Goal: Find specific page/section: Find specific page/section

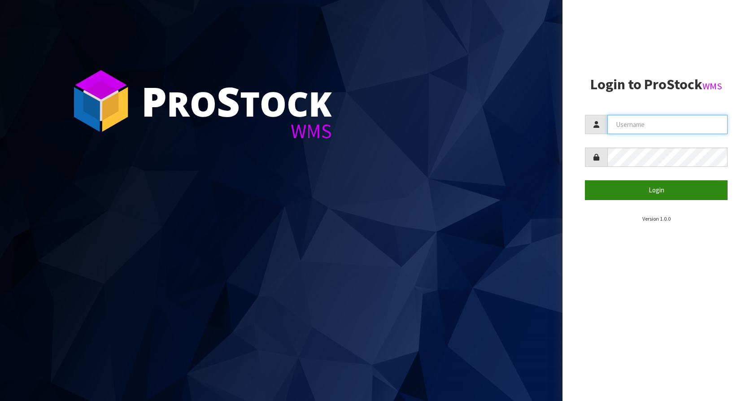
type input "KitchenAid"
drag, startPoint x: 659, startPoint y: 189, endPoint x: 643, endPoint y: 191, distance: 16.3
click at [659, 189] on button "Login" at bounding box center [656, 189] width 143 height 19
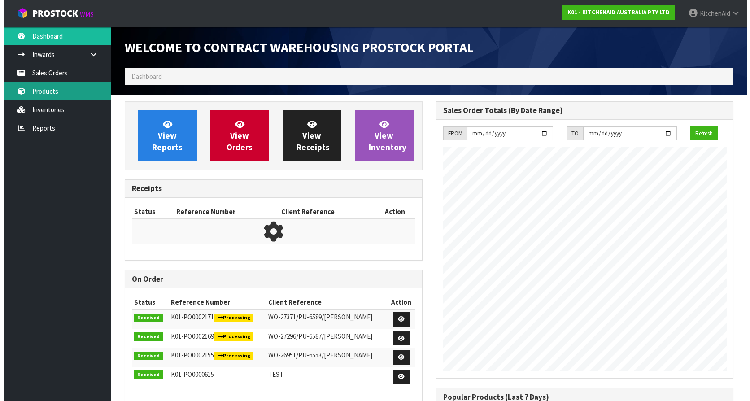
scroll to position [497, 311]
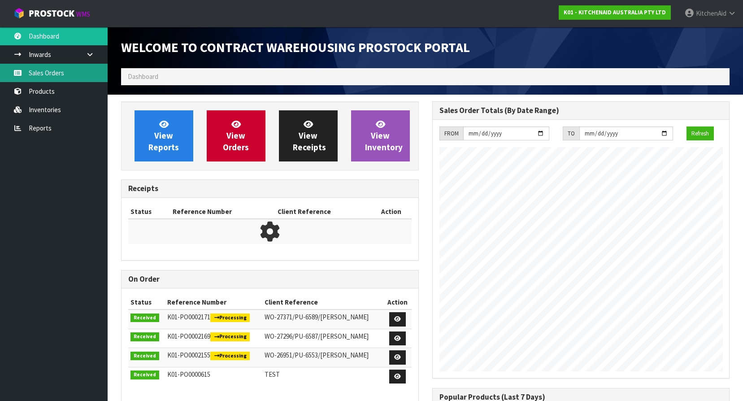
click at [57, 73] on link "Sales Orders" at bounding box center [54, 73] width 108 height 18
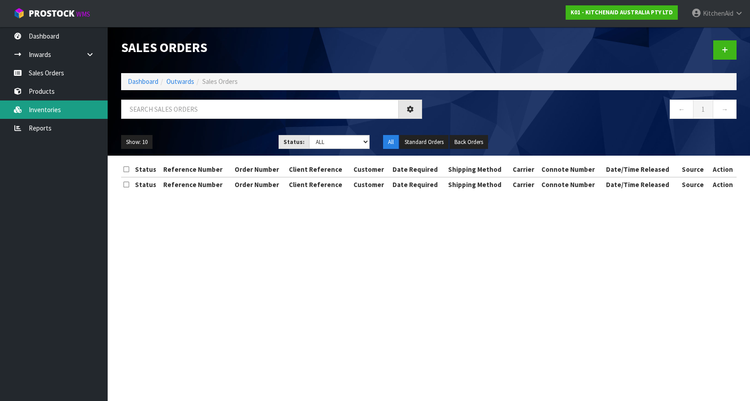
click at [56, 111] on link "Inventories" at bounding box center [54, 109] width 108 height 18
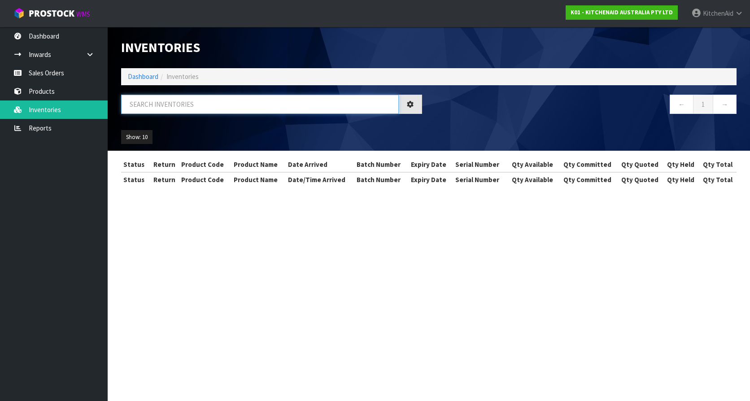
click at [192, 102] on input "text" at bounding box center [260, 104] width 278 height 19
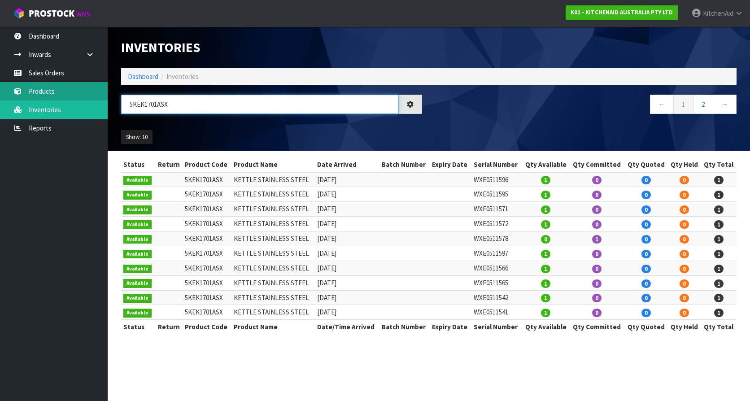
type input "5KEK1701ASX"
drag, startPoint x: 57, startPoint y: 91, endPoint x: 60, endPoint y: 83, distance: 9.2
click at [57, 91] on link "Products" at bounding box center [54, 91] width 108 height 18
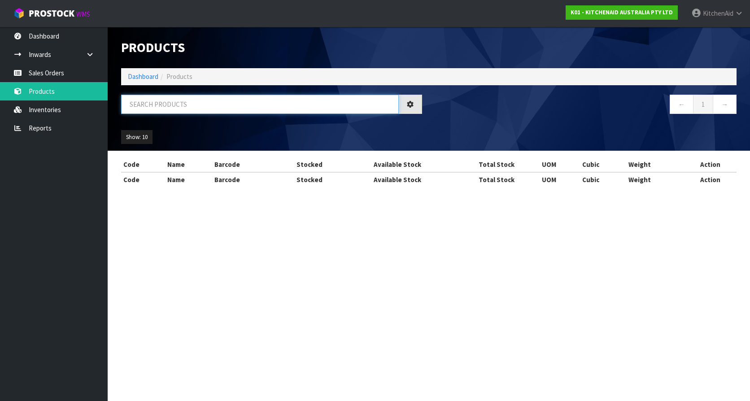
click at [187, 110] on input "text" at bounding box center [260, 104] width 278 height 19
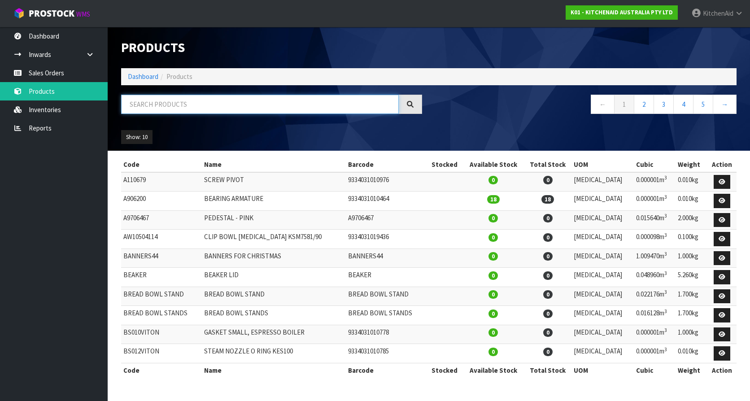
paste input "5KEK1701ASX"
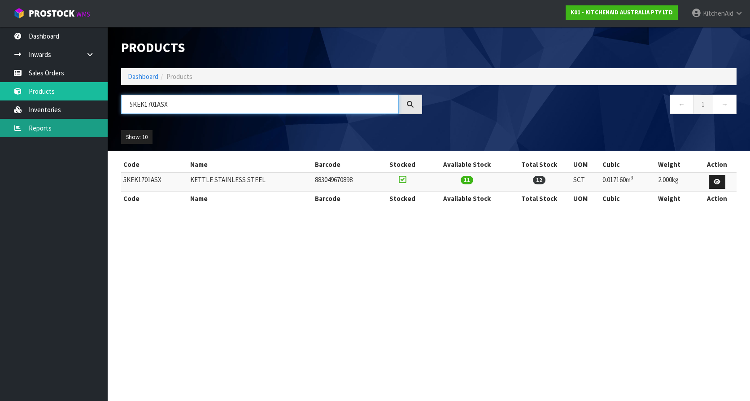
drag, startPoint x: 213, startPoint y: 98, endPoint x: 0, endPoint y: 119, distance: 213.7
click at [9, 115] on body "Toggle navigation ProStock WMS K01 - KITCHENAID AUSTRALIA PTY LTD [GEOGRAPHIC_D…" at bounding box center [375, 200] width 750 height 401
paste input "W11433177"
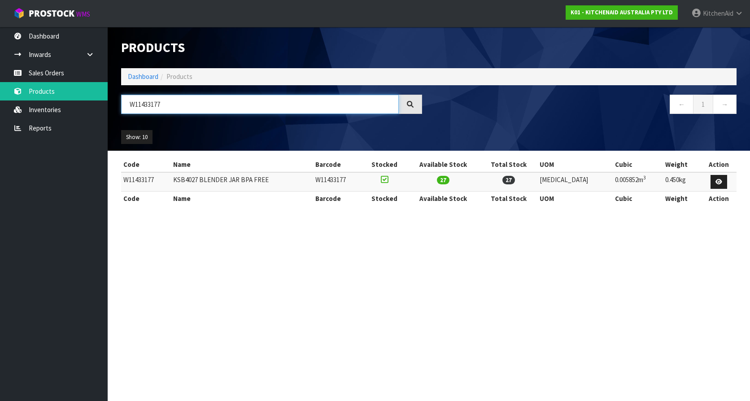
type input "W11433177"
